Goal: Browse casually

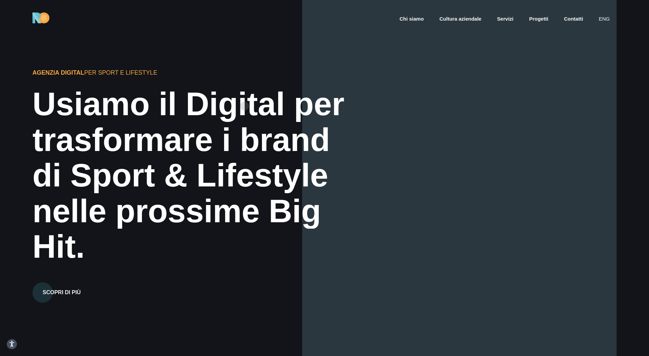
click at [244, 106] on div "Usiamo il Digital per" at bounding box center [193, 104] width 322 height 36
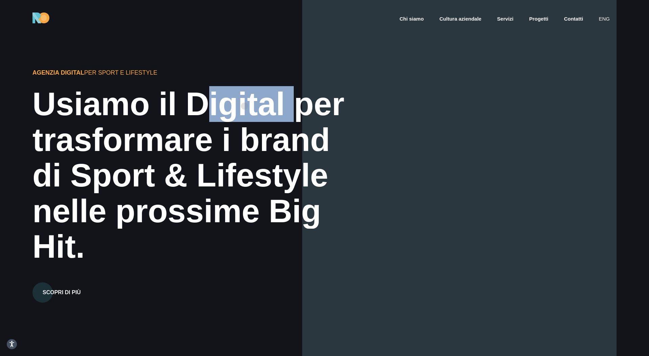
click at [244, 106] on div "Usiamo il Digital per" at bounding box center [193, 104] width 322 height 36
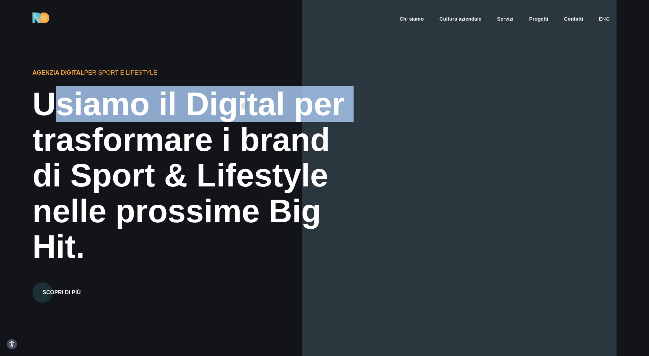
click at [244, 106] on div "Usiamo il Digital per" at bounding box center [193, 104] width 322 height 36
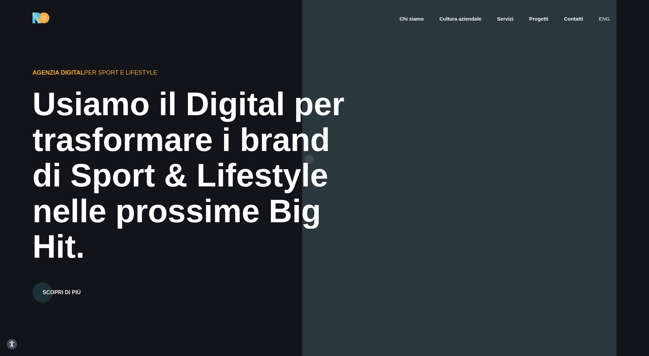
click at [313, 165] on div "di Sport & Lifestyle" at bounding box center [193, 175] width 322 height 36
click at [509, 93] on div at bounding box center [459, 178] width 314 height 356
click at [589, 106] on div at bounding box center [459, 178] width 314 height 356
click at [584, 107] on div at bounding box center [459, 178] width 314 height 356
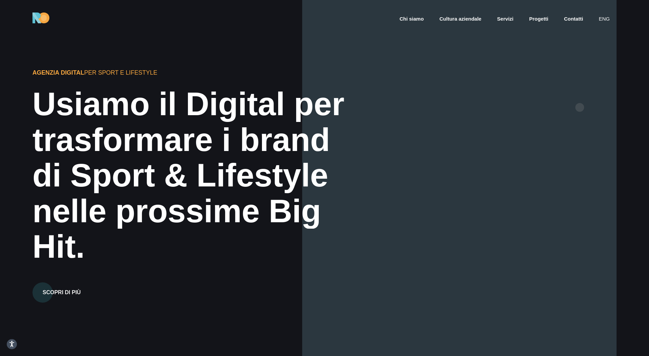
click at [579, 107] on div at bounding box center [459, 178] width 314 height 356
click at [566, 111] on div at bounding box center [459, 178] width 314 height 356
click at [571, 111] on div at bounding box center [459, 178] width 314 height 356
click at [569, 110] on div at bounding box center [459, 178] width 314 height 356
click at [557, 116] on div at bounding box center [459, 178] width 314 height 356
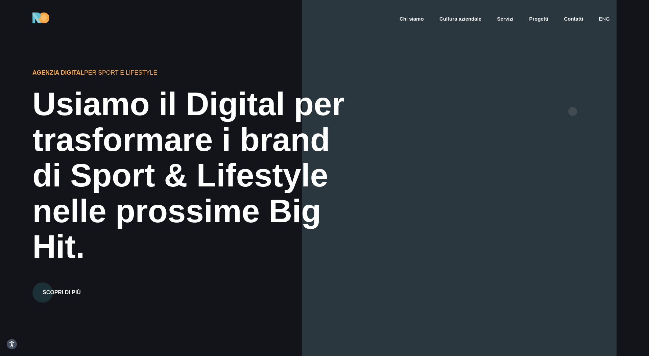
click at [572, 112] on div at bounding box center [459, 178] width 314 height 356
click at [555, 120] on div at bounding box center [459, 178] width 314 height 356
click at [570, 114] on div at bounding box center [459, 178] width 314 height 356
click at [607, 103] on div at bounding box center [459, 178] width 314 height 356
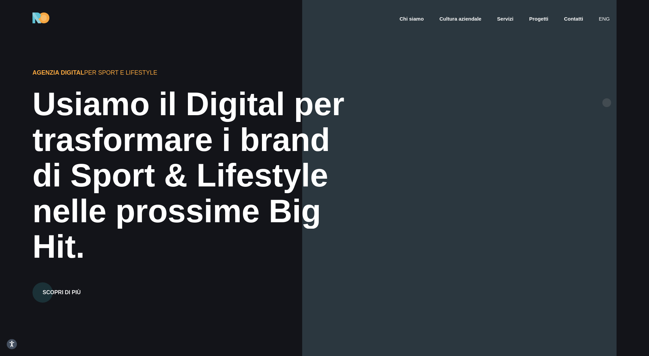
click at [607, 103] on div at bounding box center [459, 178] width 314 height 356
click at [572, 113] on div at bounding box center [459, 178] width 314 height 356
click at [581, 106] on div at bounding box center [459, 178] width 314 height 356
click at [610, 102] on div at bounding box center [459, 178] width 314 height 356
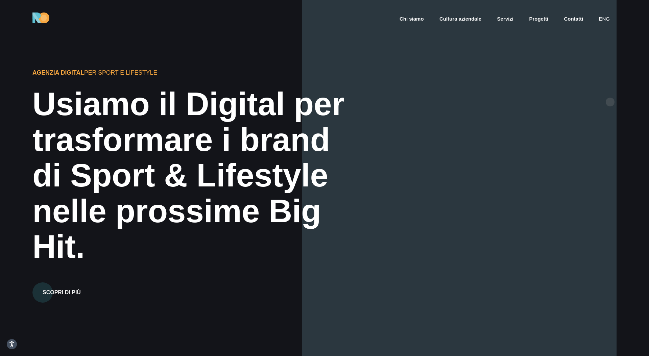
click at [608, 95] on div at bounding box center [459, 178] width 314 height 356
click at [622, 75] on div "Agenzia Digital per Sport e Lifestyle Usiamo il Digital per trasformare i brand…" at bounding box center [324, 178] width 649 height 356
click at [608, 90] on div at bounding box center [459, 178] width 314 height 356
click at [606, 106] on div at bounding box center [459, 178] width 314 height 356
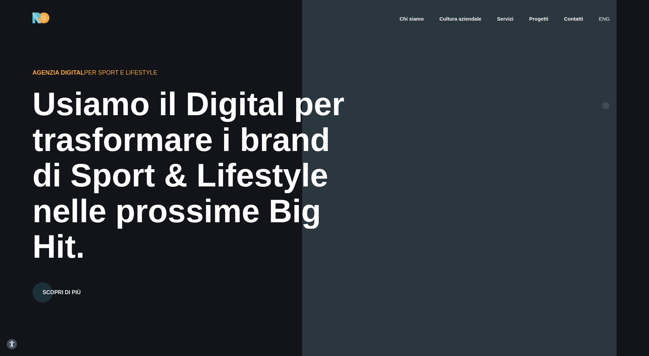
click at [606, 106] on div at bounding box center [459, 178] width 314 height 356
click at [600, 106] on div at bounding box center [459, 178] width 314 height 356
click at [611, 89] on div at bounding box center [459, 178] width 314 height 356
click at [604, 105] on div at bounding box center [459, 178] width 314 height 356
click at [603, 78] on div at bounding box center [459, 178] width 314 height 356
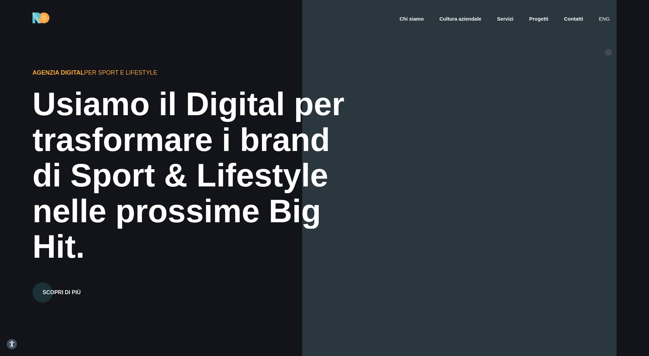
click at [608, 52] on div at bounding box center [459, 178] width 314 height 356
click at [600, 89] on div at bounding box center [459, 178] width 314 height 356
click at [605, 72] on div at bounding box center [459, 178] width 314 height 356
click at [606, 54] on div at bounding box center [459, 178] width 314 height 356
click at [606, 80] on div at bounding box center [459, 178] width 314 height 356
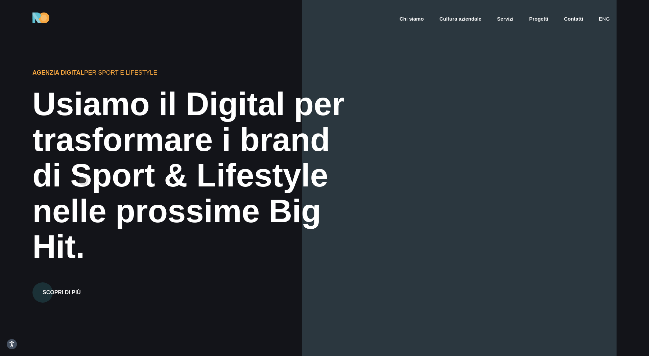
click at [83, 181] on div "di Sport & Lifestyle" at bounding box center [193, 175] width 322 height 36
click at [124, 188] on div "di Sport & Lifestyle" at bounding box center [193, 175] width 322 height 36
click at [433, 279] on div at bounding box center [459, 178] width 314 height 356
